Goal: Information Seeking & Learning: Learn about a topic

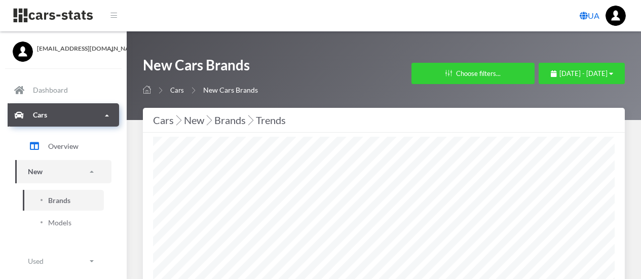
select select "25"
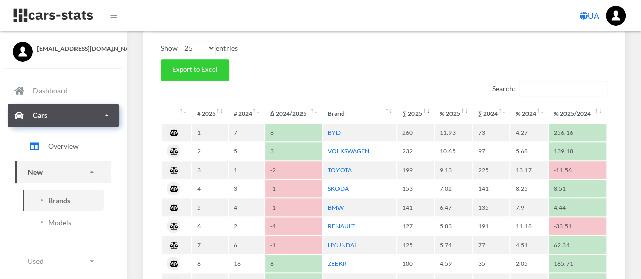
scroll to position [448, 0]
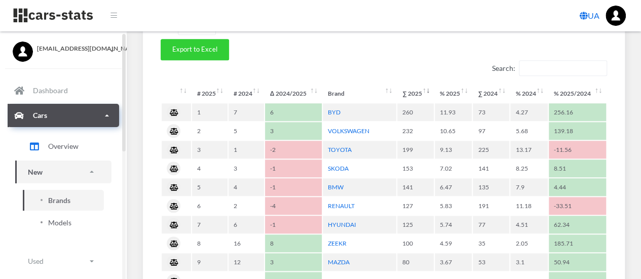
click at [68, 223] on span "Models" at bounding box center [59, 222] width 23 height 11
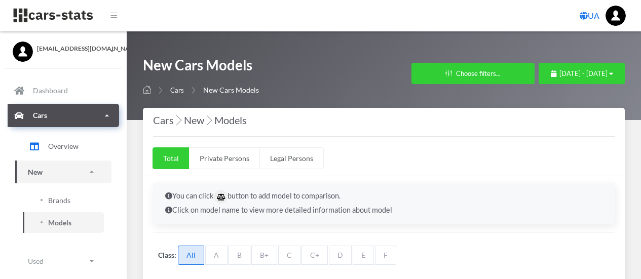
select select "25"
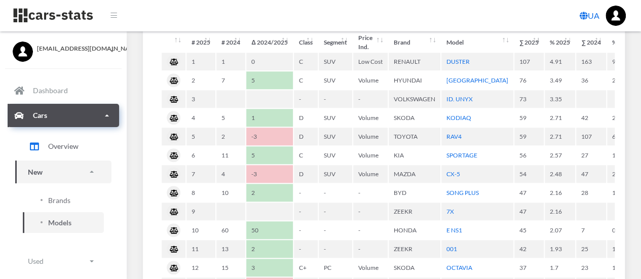
scroll to position [395, 0]
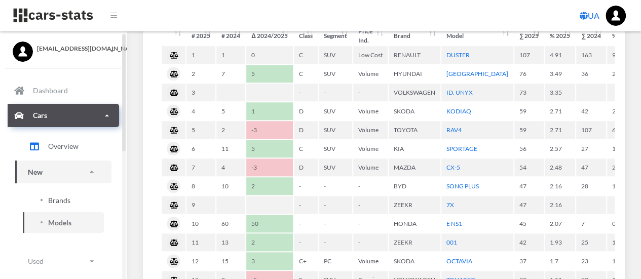
click at [66, 199] on span "Brands" at bounding box center [59, 200] width 22 height 11
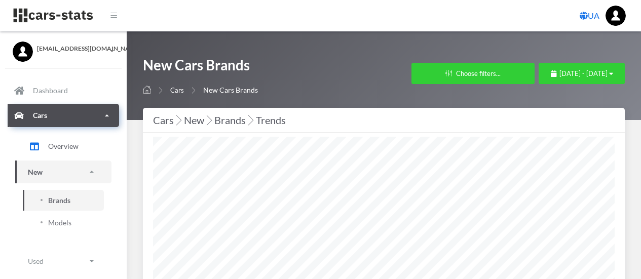
select select "25"
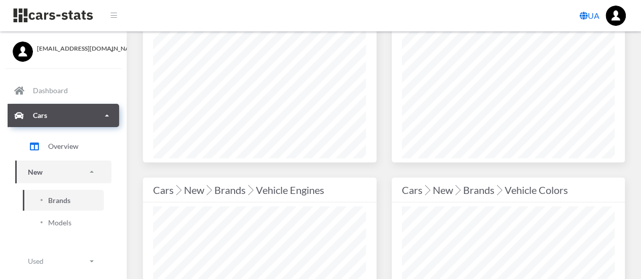
scroll to position [1378, 0]
